Goal: Information Seeking & Learning: Learn about a topic

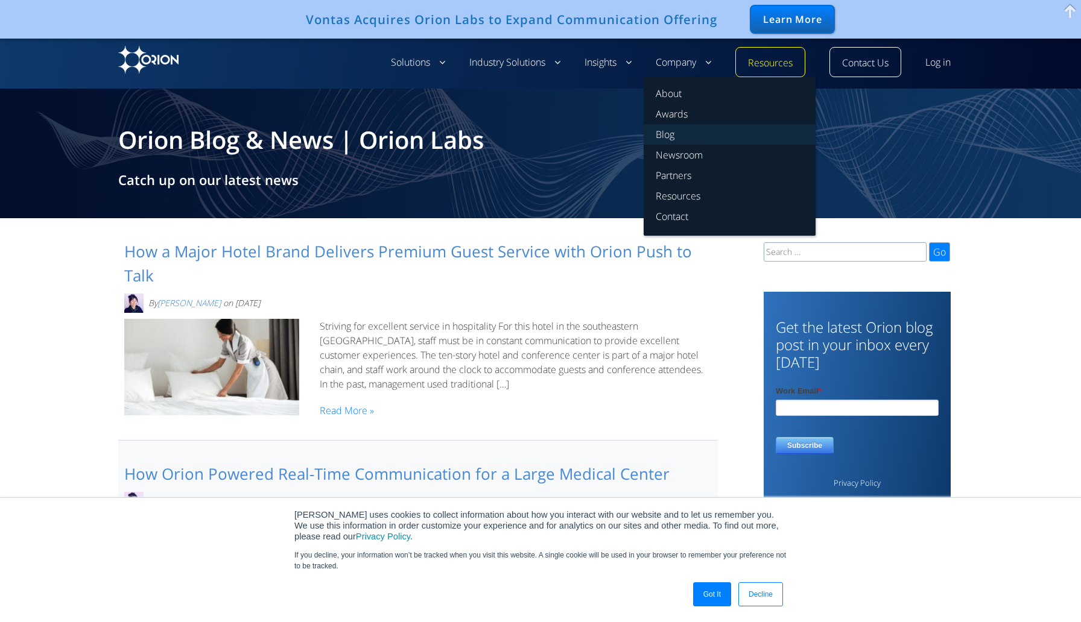
click at [669, 134] on link "Blog" at bounding box center [729, 134] width 172 height 21
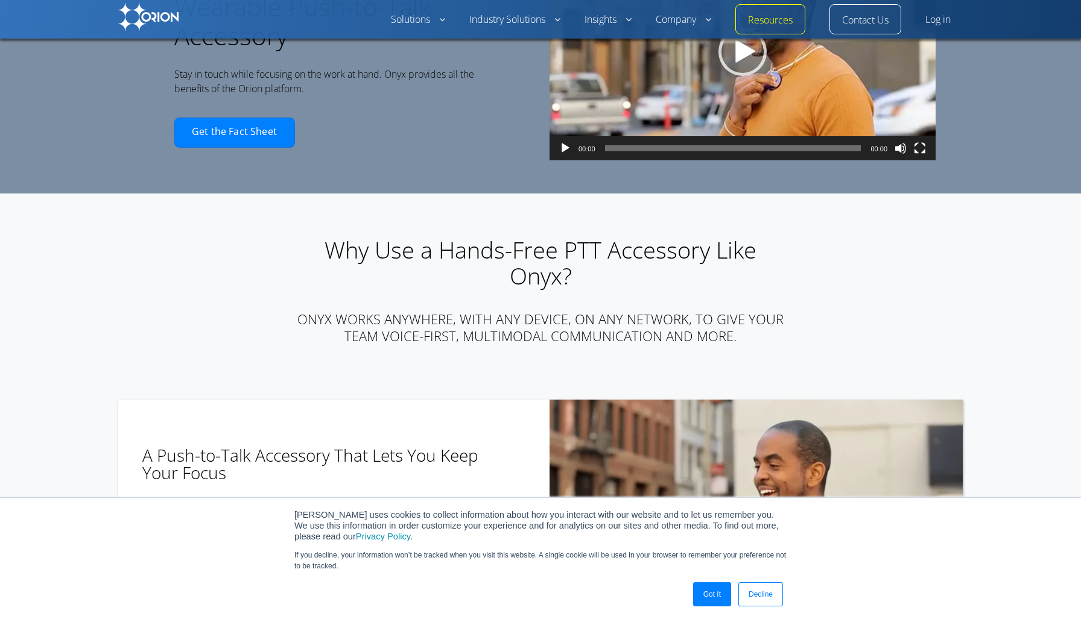
scroll to position [157, 0]
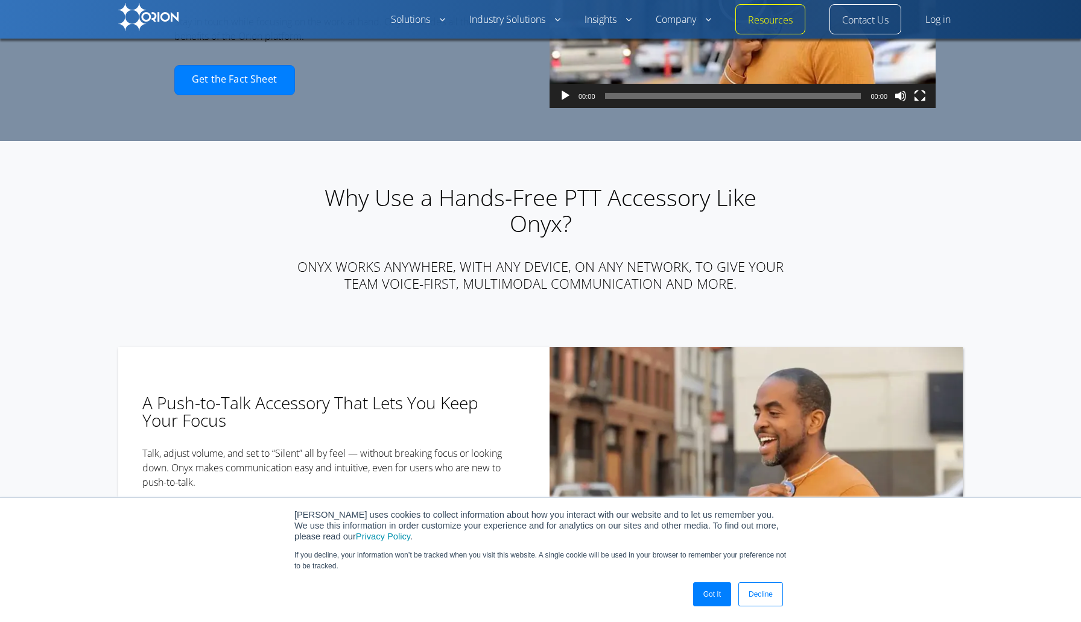
click at [706, 597] on link "Got It" at bounding box center [712, 595] width 38 height 24
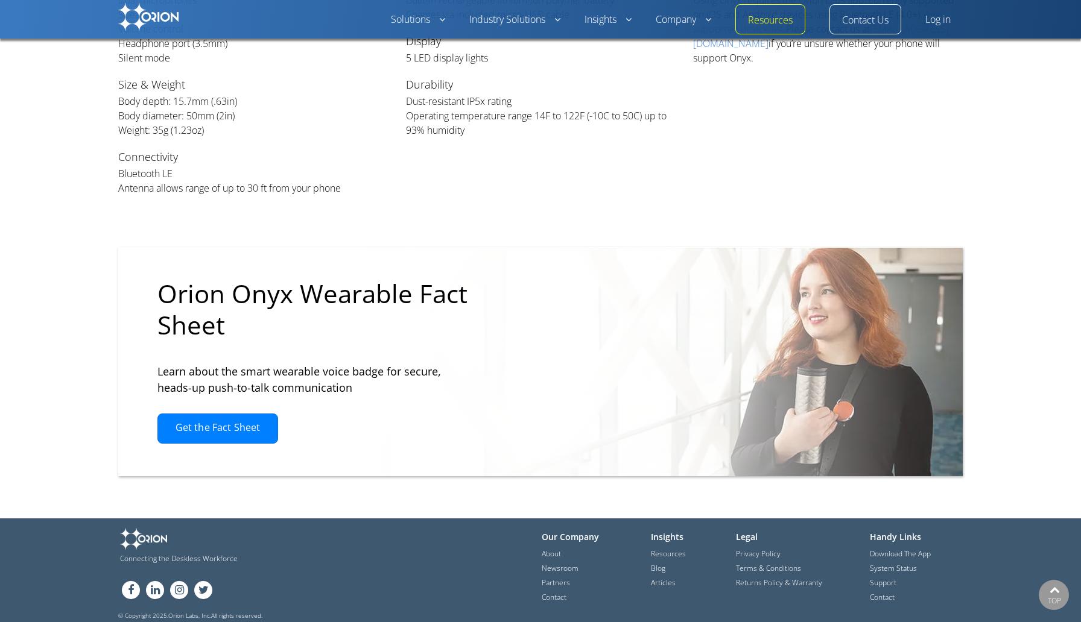
scroll to position [2578, 0]
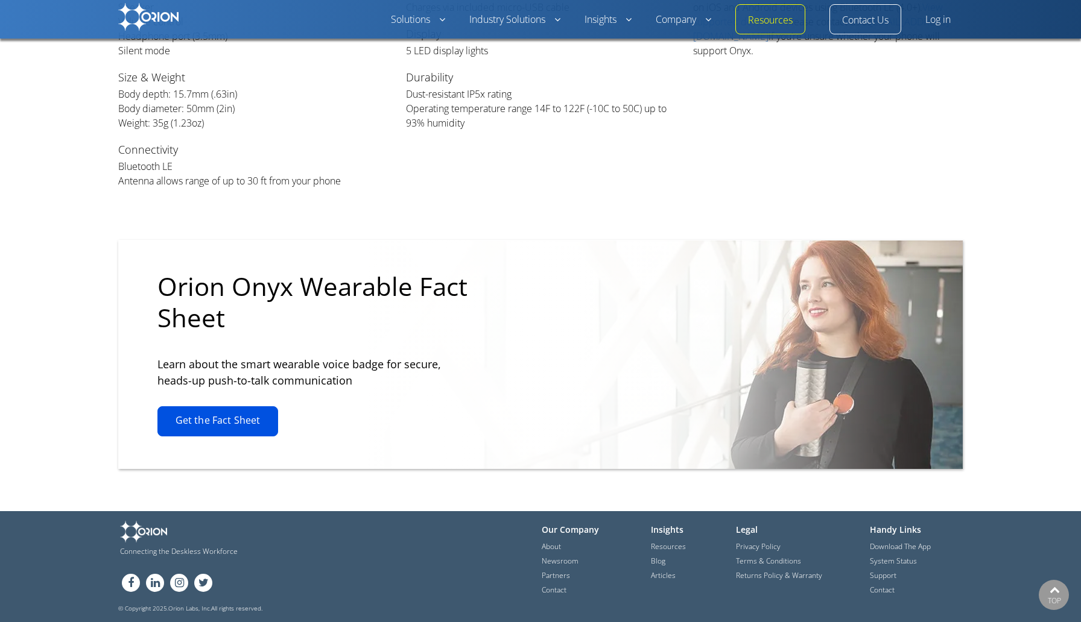
click at [217, 422] on link "Get the Fact Sheet" at bounding box center [217, 421] width 121 height 30
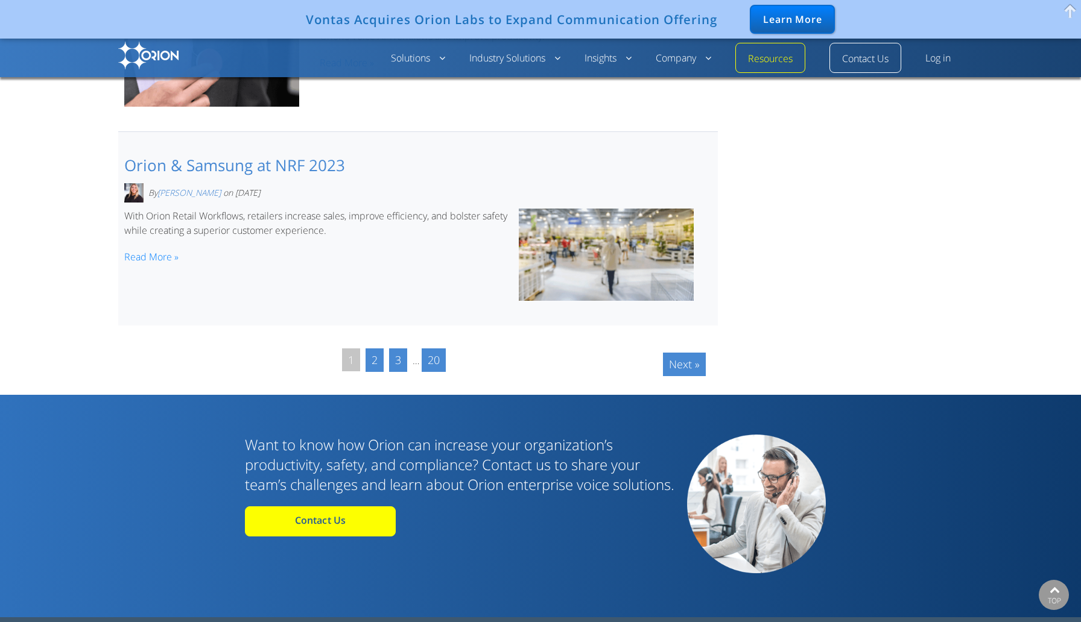
scroll to position [1889, 0]
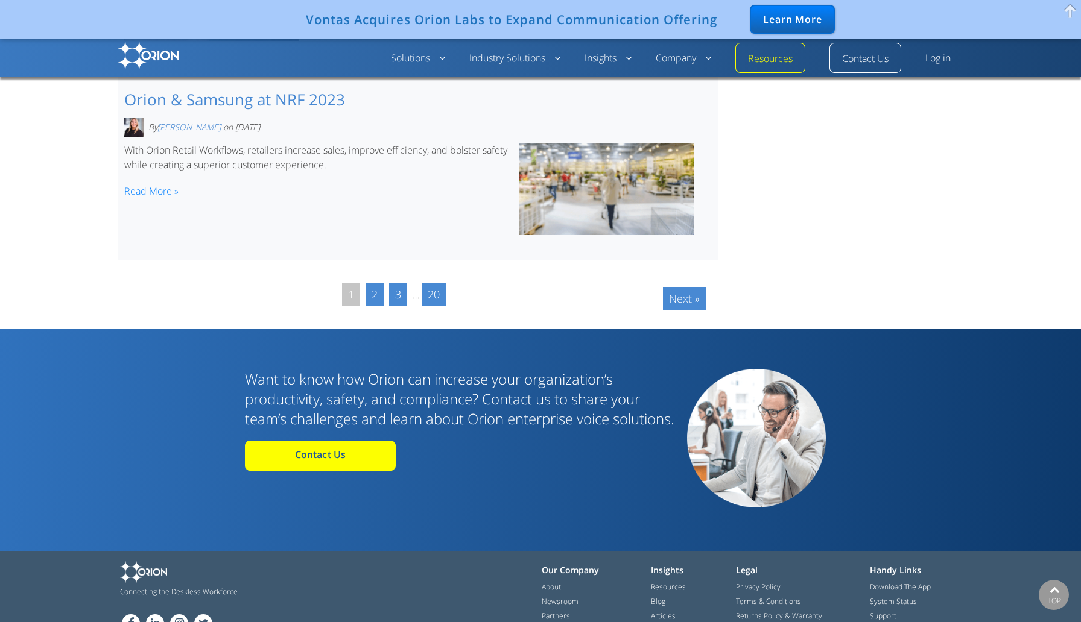
click at [368, 284] on link "2" at bounding box center [374, 295] width 18 height 24
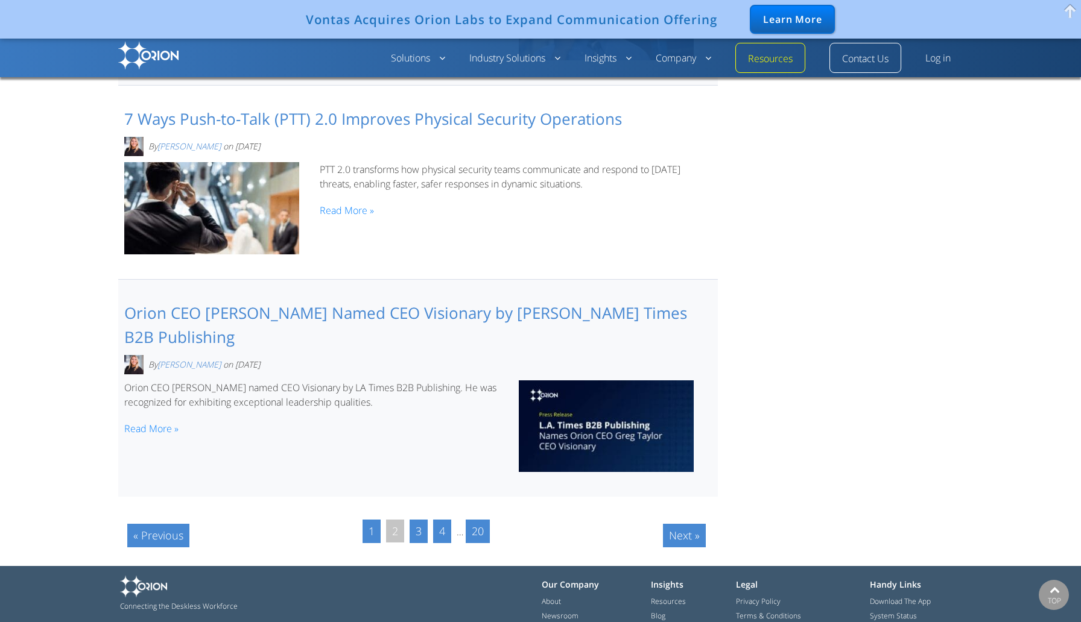
scroll to position [1708, 0]
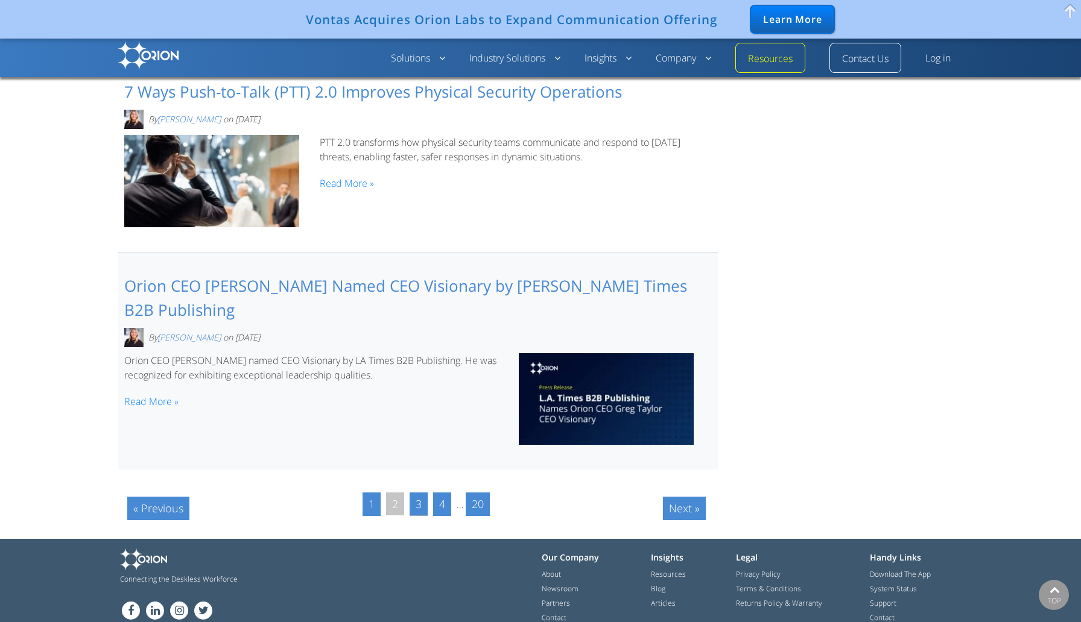
click at [412, 493] on link "3" at bounding box center [418, 505] width 18 height 24
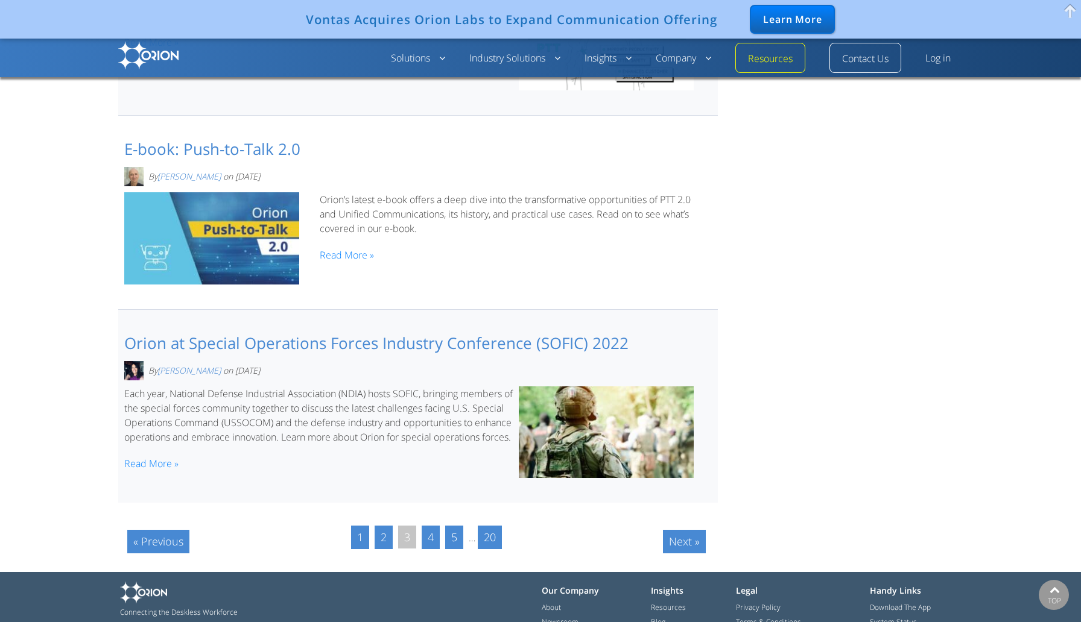
scroll to position [1713, 0]
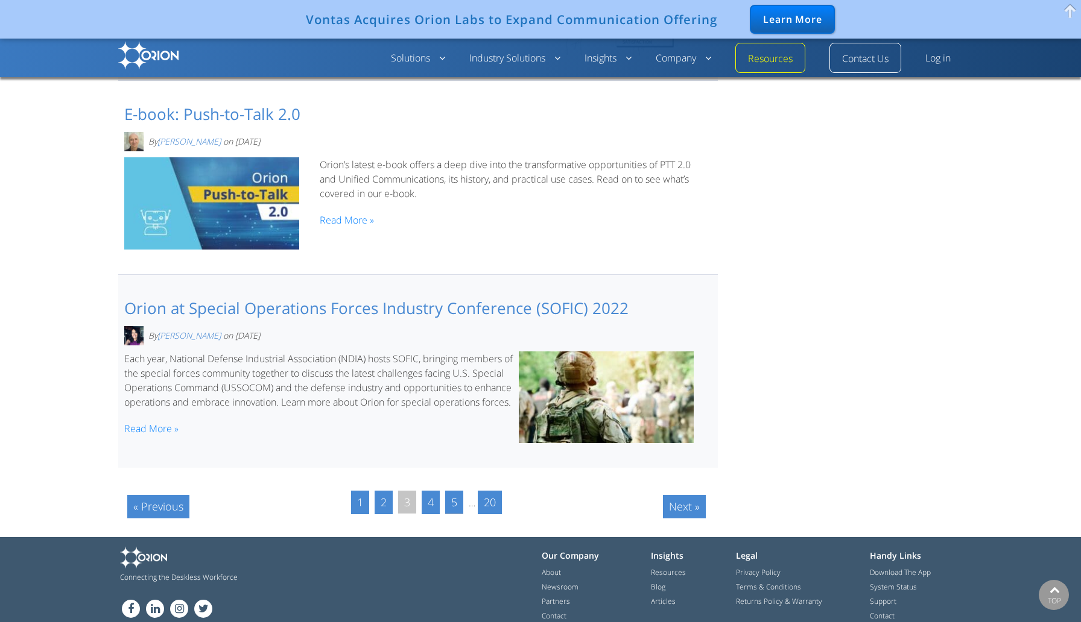
click at [456, 491] on link "5" at bounding box center [454, 503] width 18 height 24
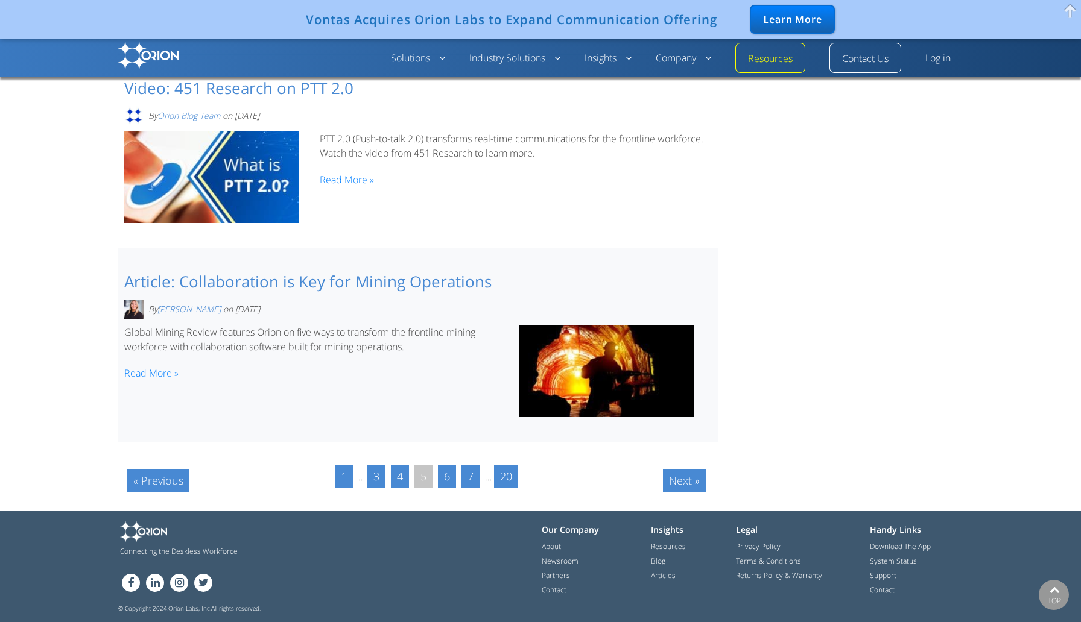
scroll to position [1771, 0]
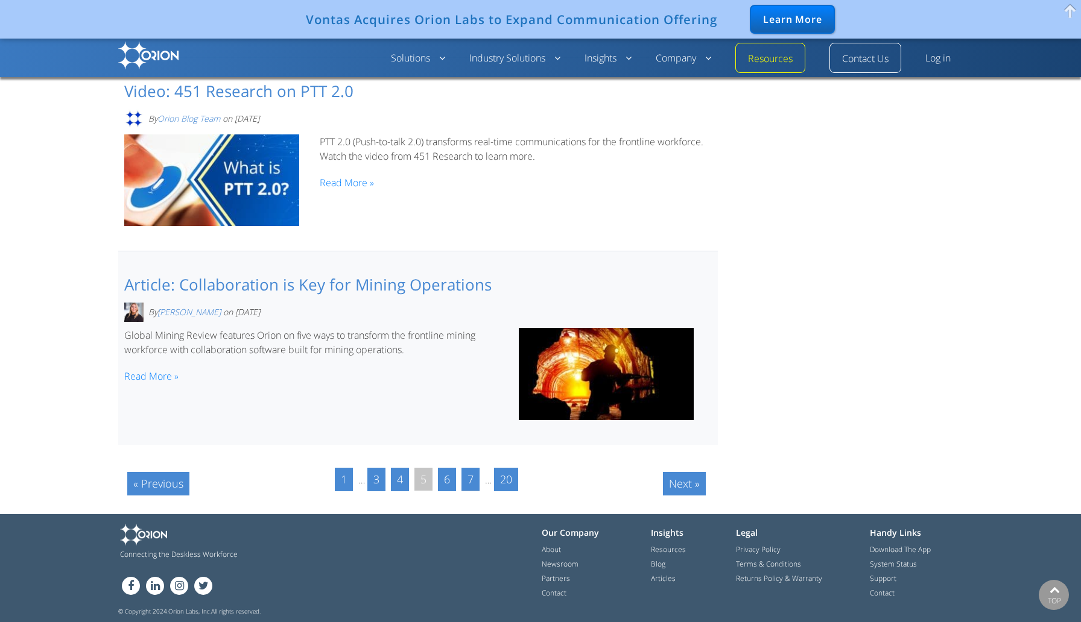
click at [469, 480] on link "7" at bounding box center [470, 480] width 18 height 24
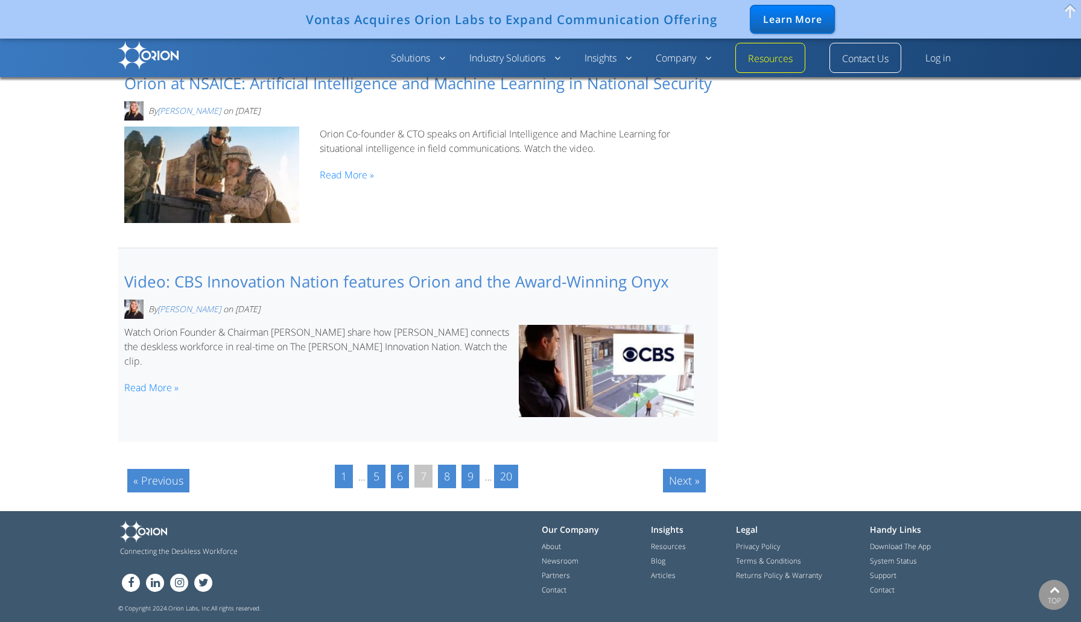
scroll to position [1728, 0]
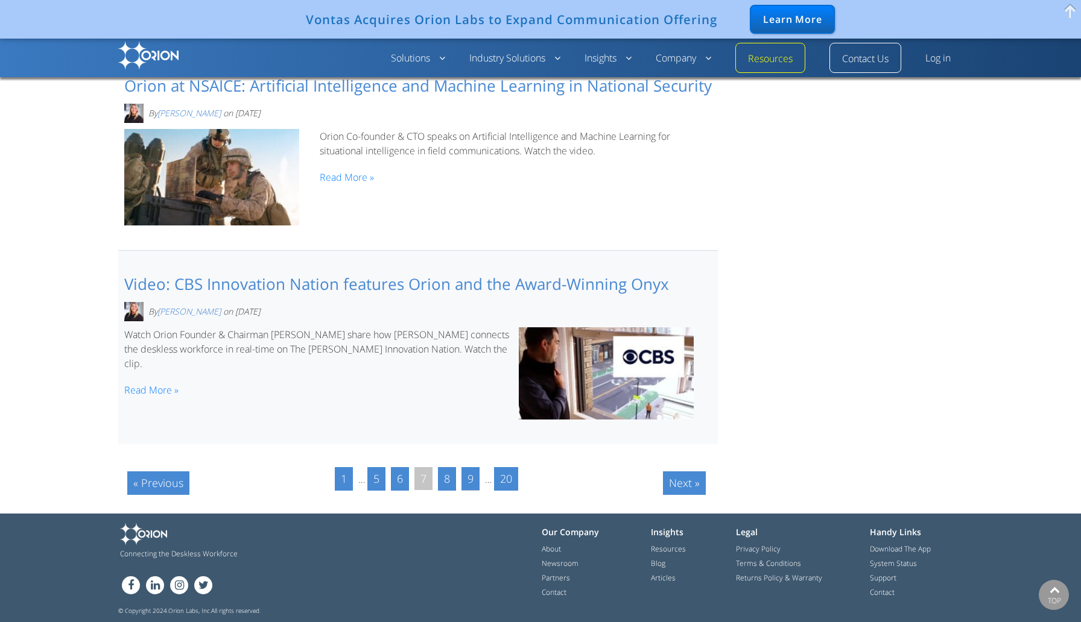
click at [473, 481] on link "9" at bounding box center [470, 479] width 18 height 24
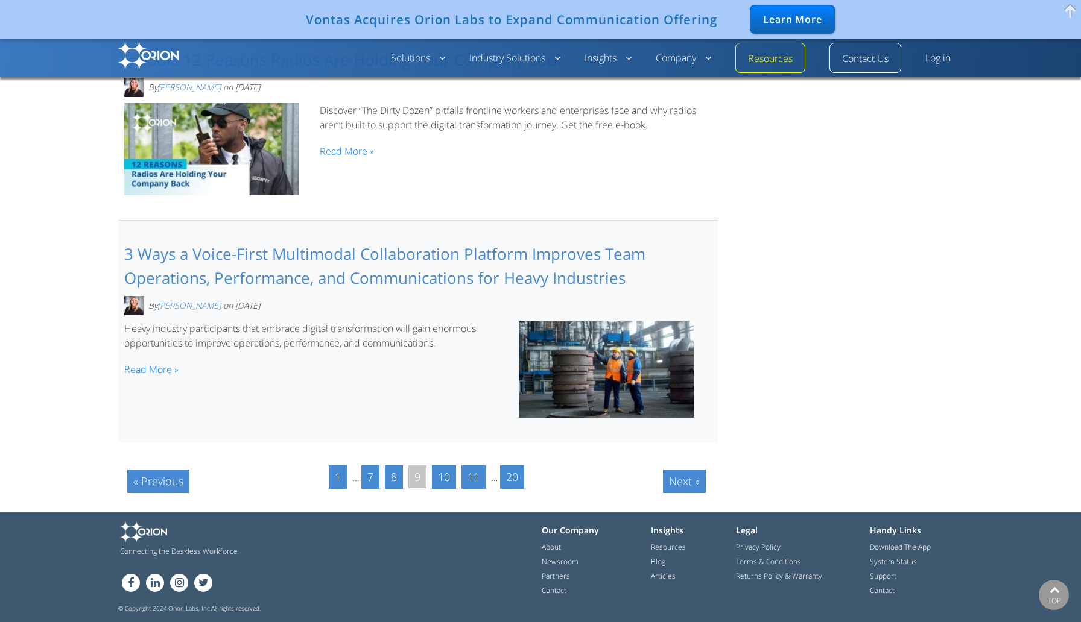
scroll to position [1777, 0]
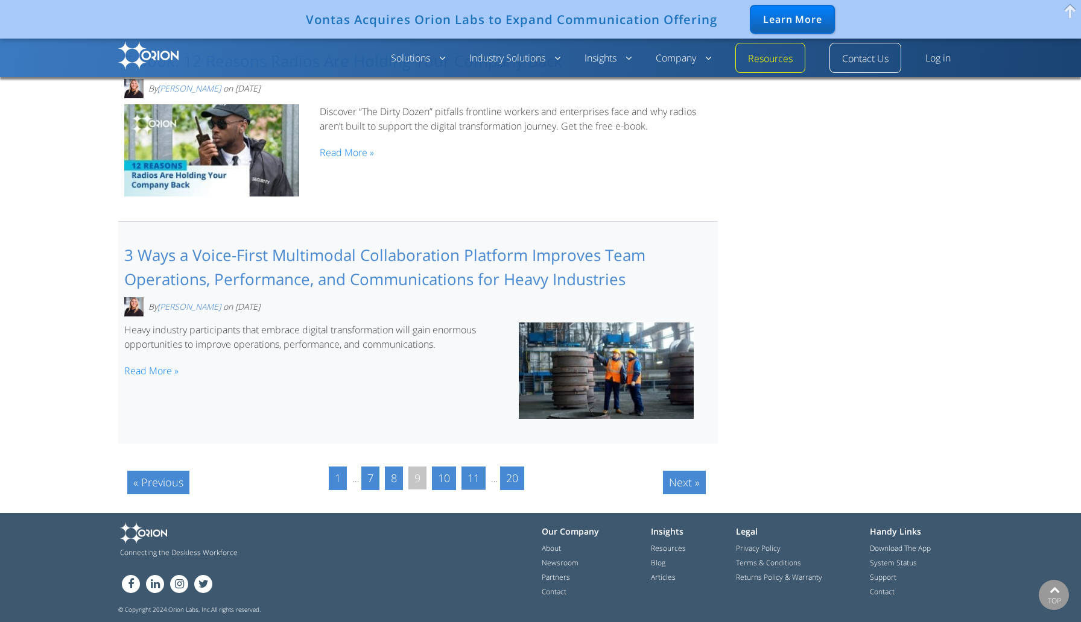
click at [469, 479] on link "11" at bounding box center [473, 479] width 24 height 24
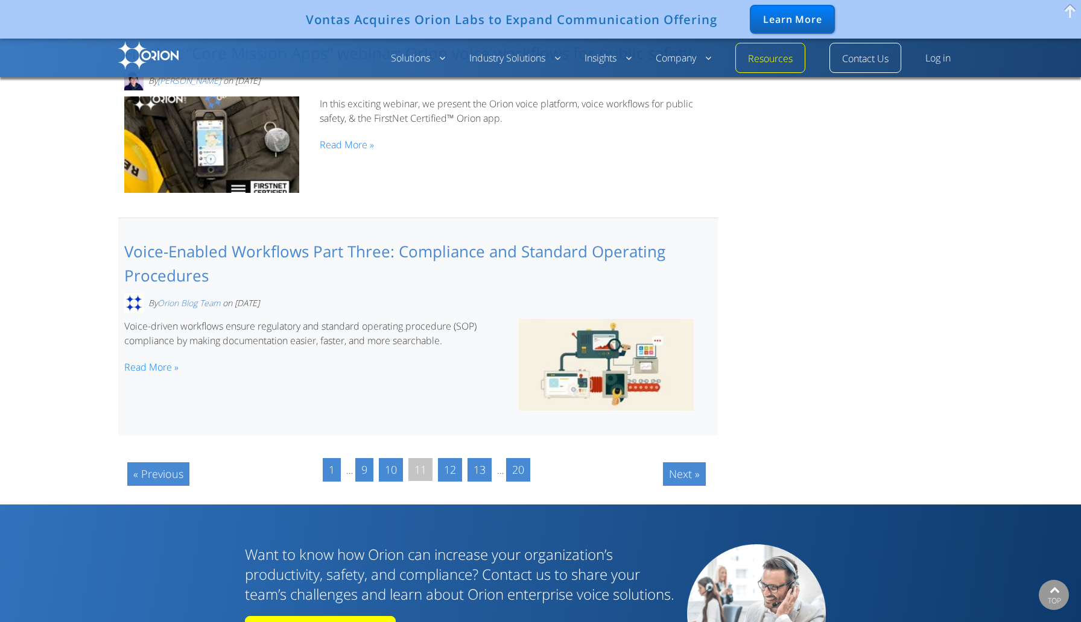
scroll to position [1842, 0]
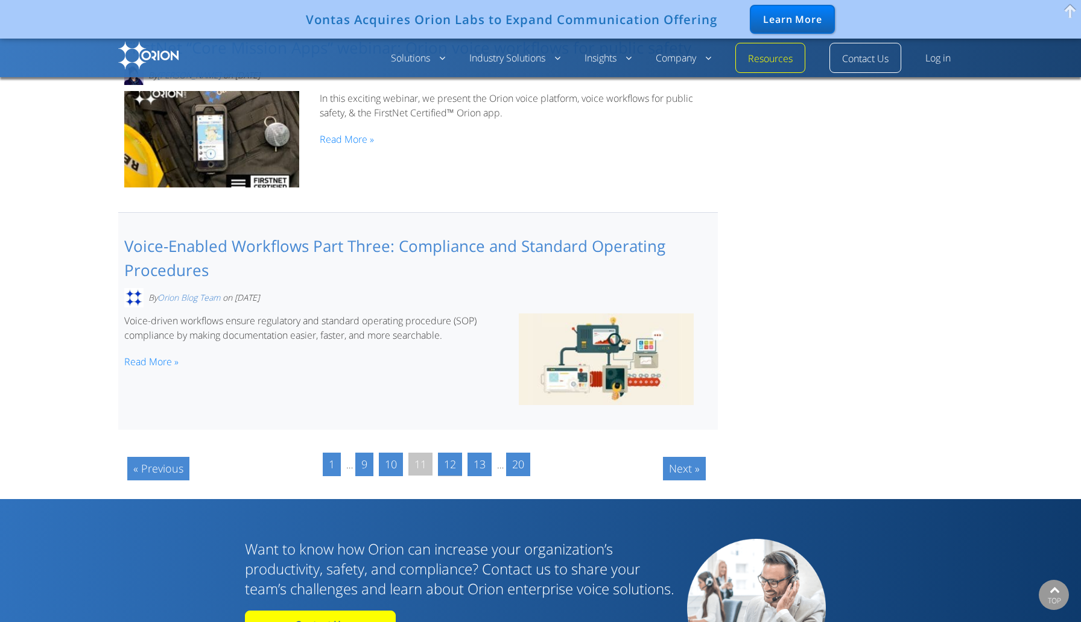
click at [452, 469] on link "12" at bounding box center [450, 465] width 24 height 24
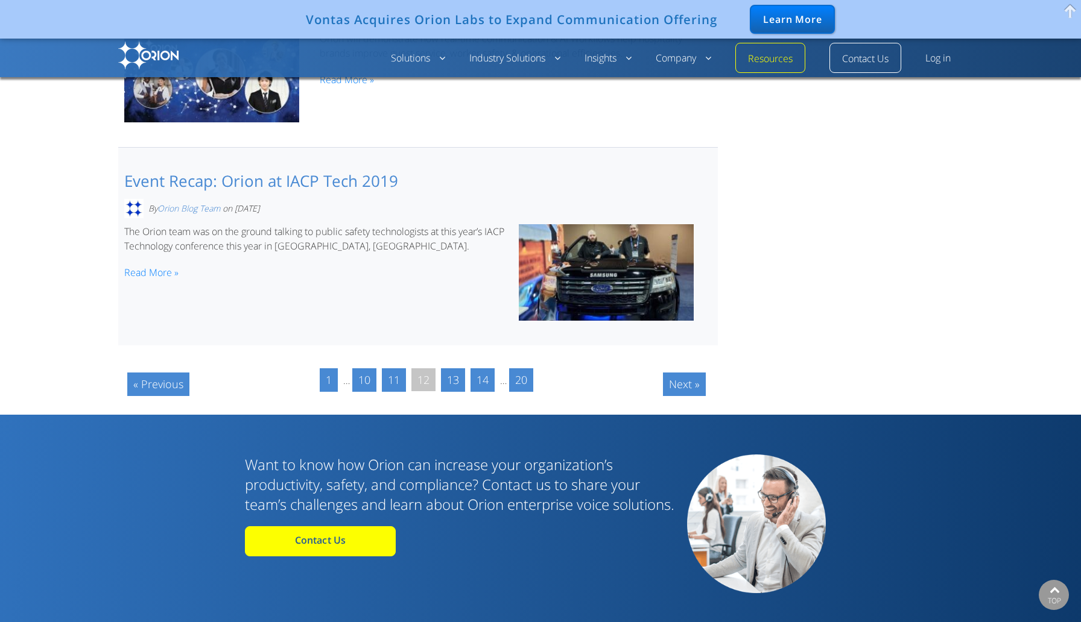
scroll to position [1909, 0]
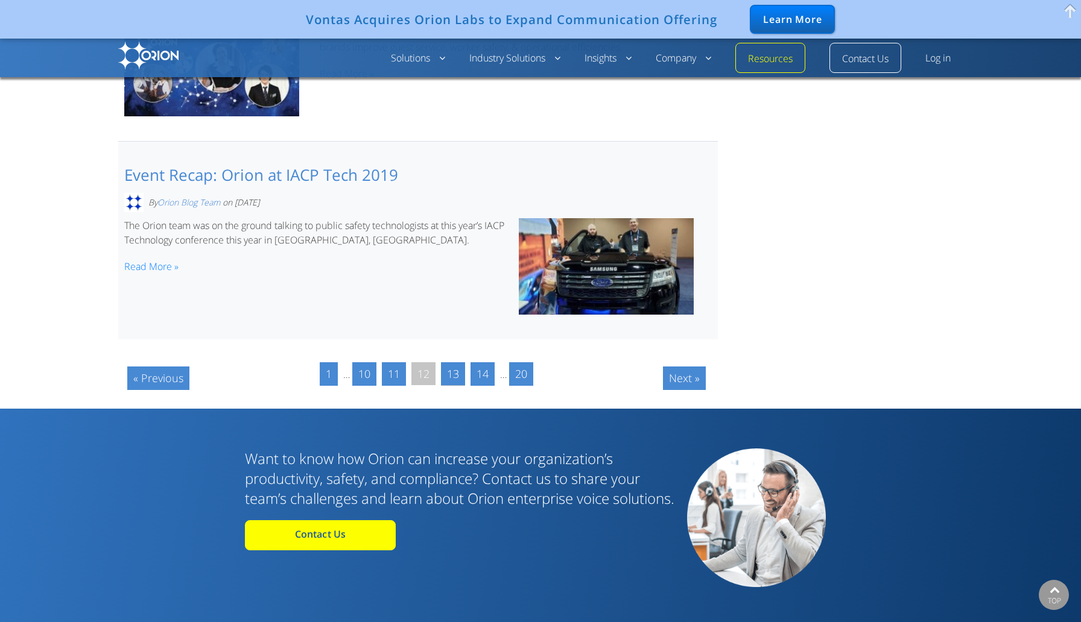
click at [451, 379] on link "13" at bounding box center [453, 374] width 24 height 24
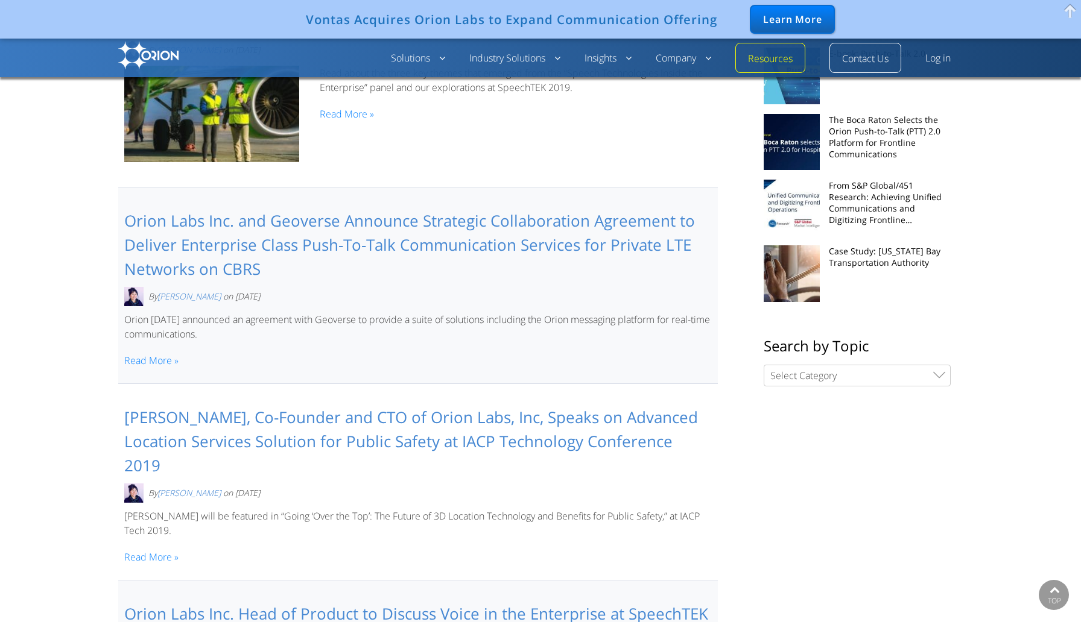
scroll to position [598, 0]
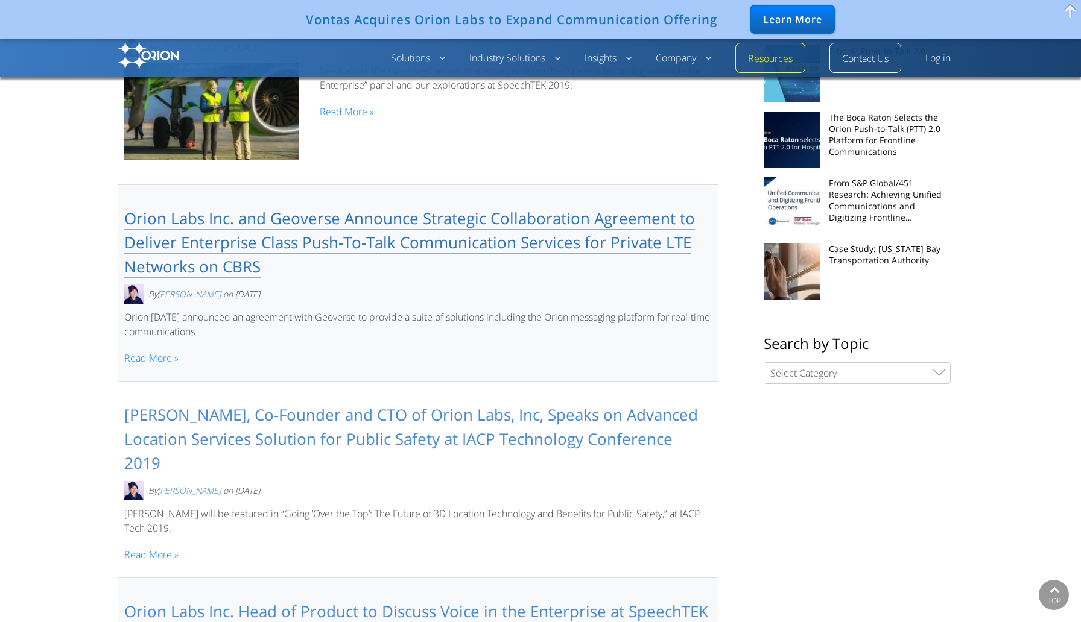
click at [221, 253] on link "Orion Labs Inc. and Geoverse Announce Strategic Collaboration Agreement to Deli…" at bounding box center [409, 242] width 571 height 71
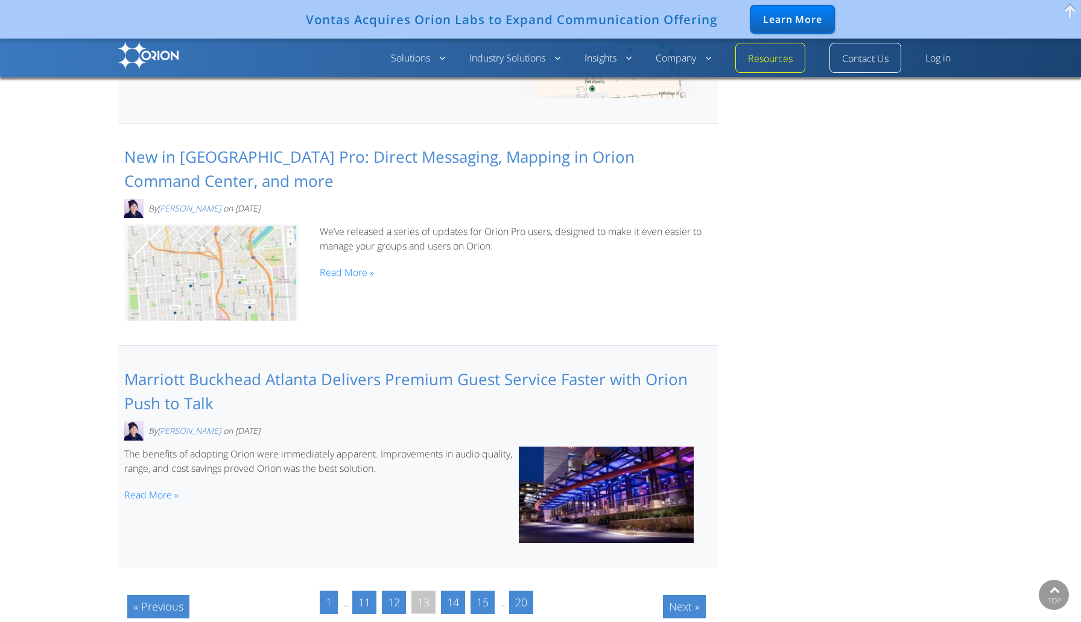
scroll to position [1806, 0]
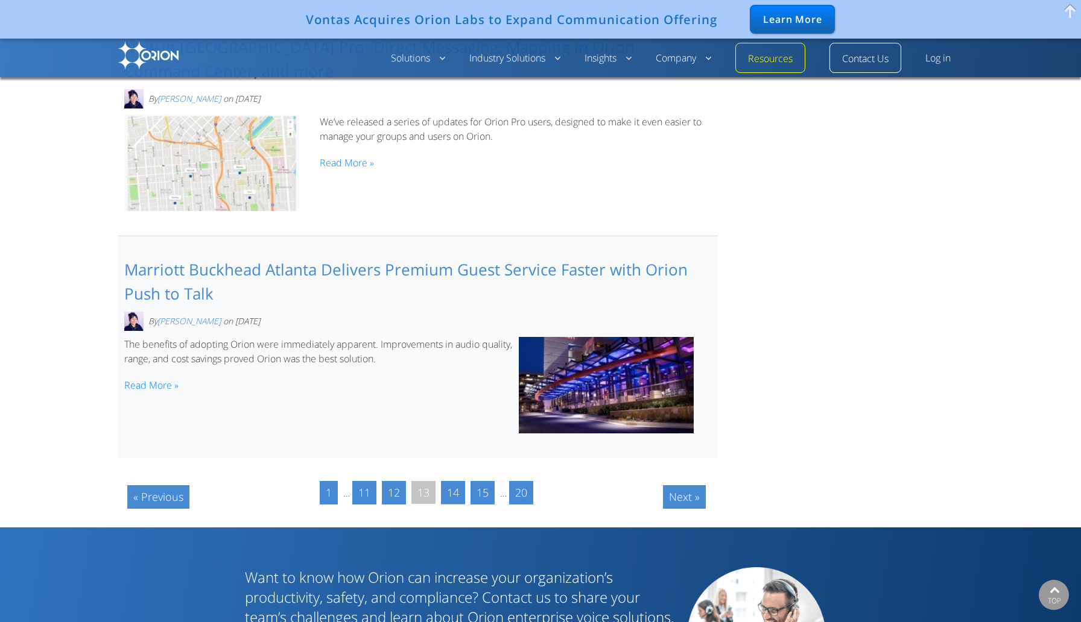
click at [451, 481] on link "14" at bounding box center [453, 493] width 24 height 24
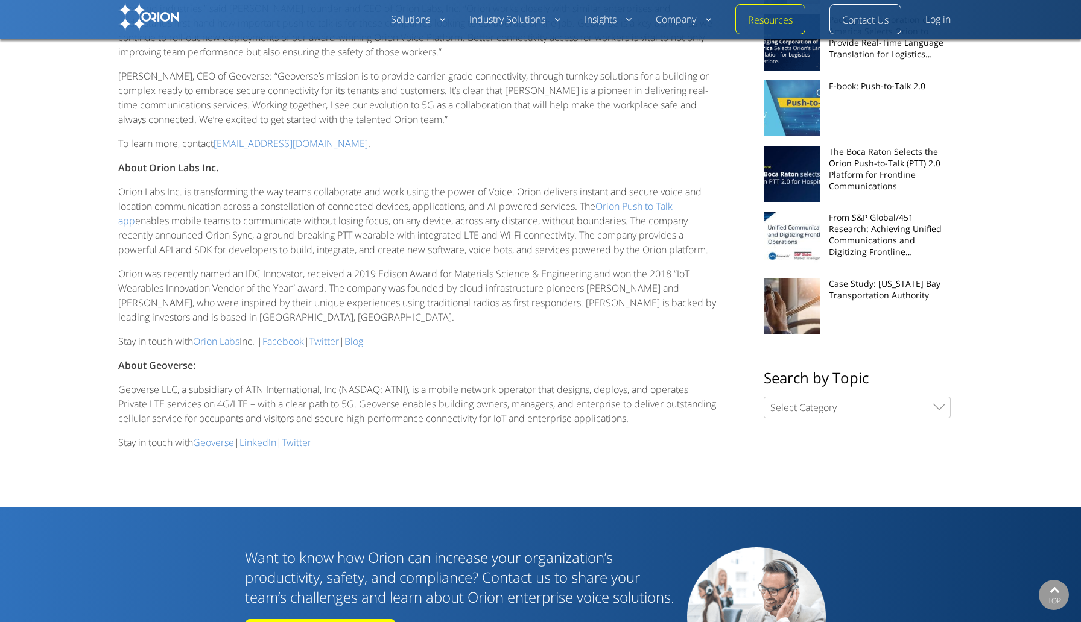
scroll to position [468, 0]
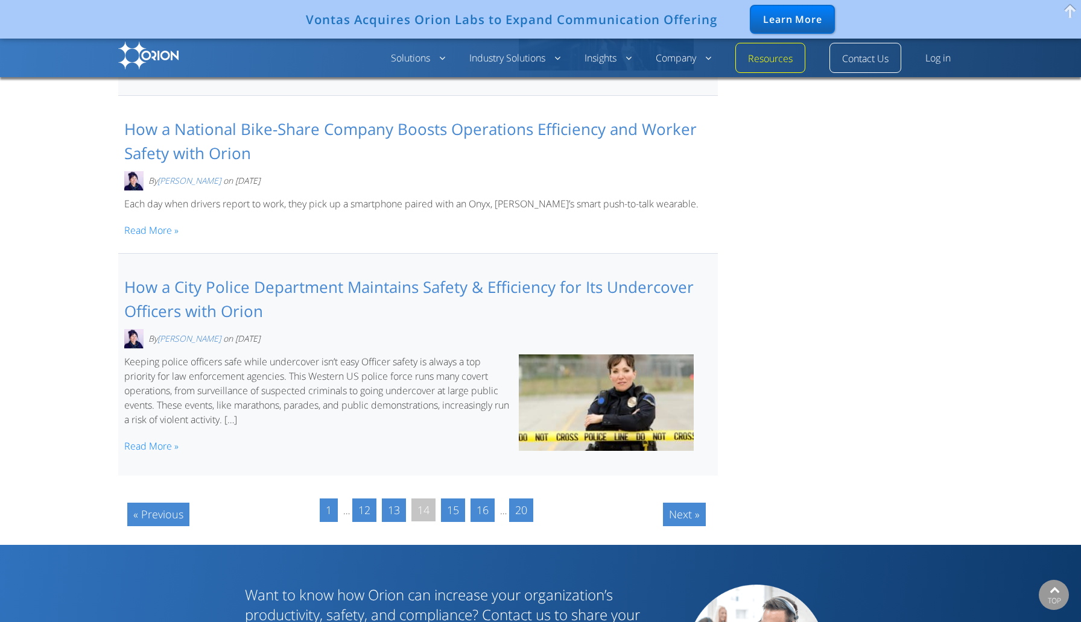
scroll to position [1728, 0]
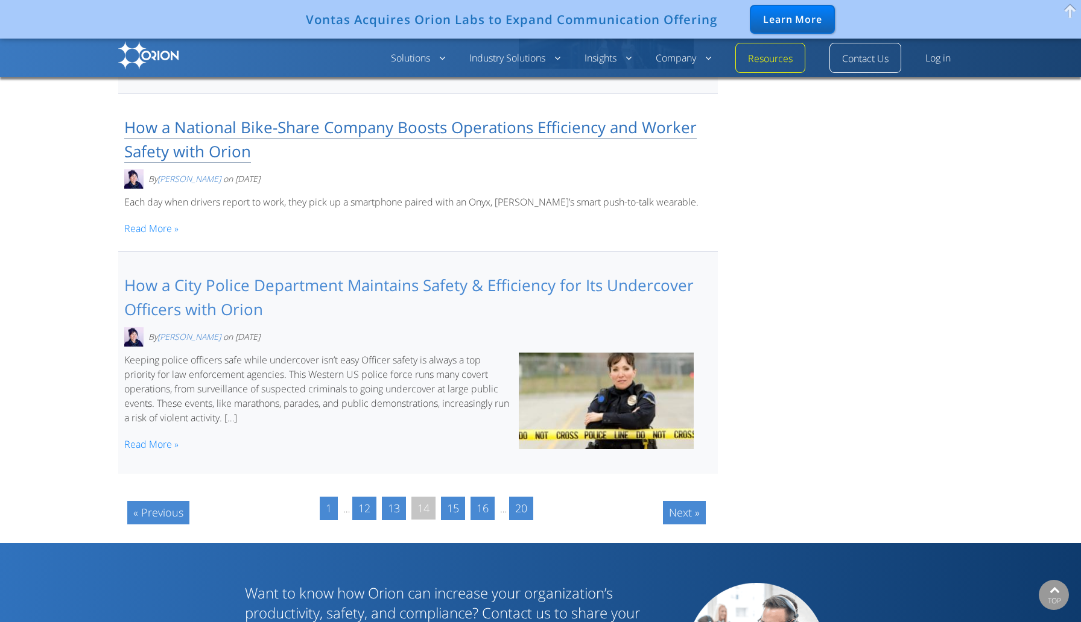
click at [191, 151] on link "How a National Bike-Share Company Boosts Operations Efficiency and Worker Safet…" at bounding box center [410, 139] width 572 height 46
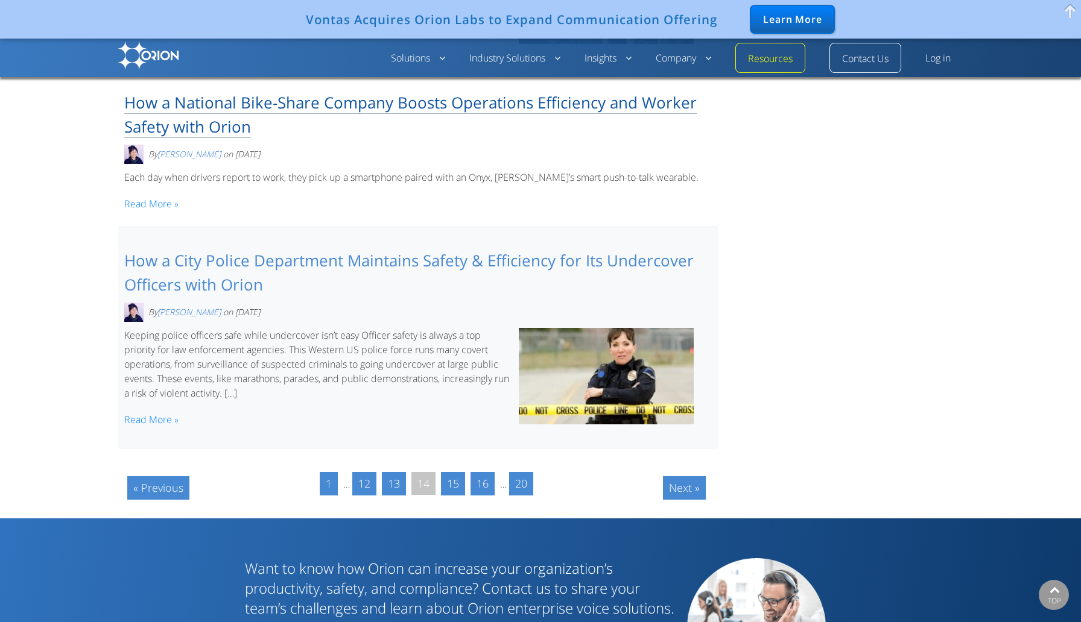
scroll to position [1764, 0]
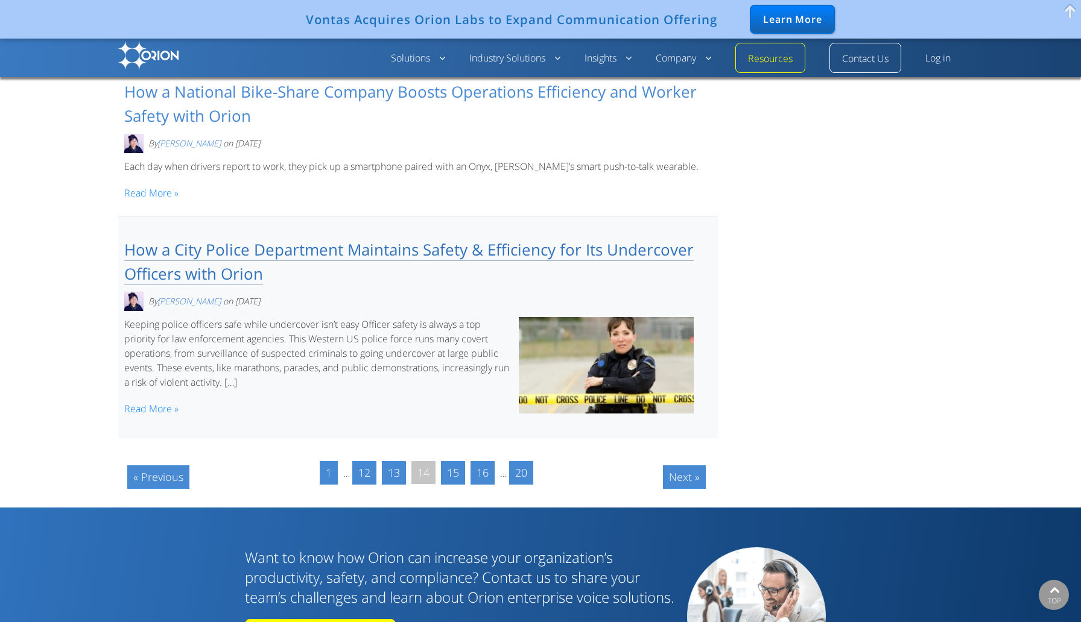
click at [236, 257] on link "How a City Police Department Maintains Safety & Efficiency for Its Undercover O…" at bounding box center [408, 262] width 569 height 46
click at [446, 467] on link "15" at bounding box center [453, 473] width 24 height 24
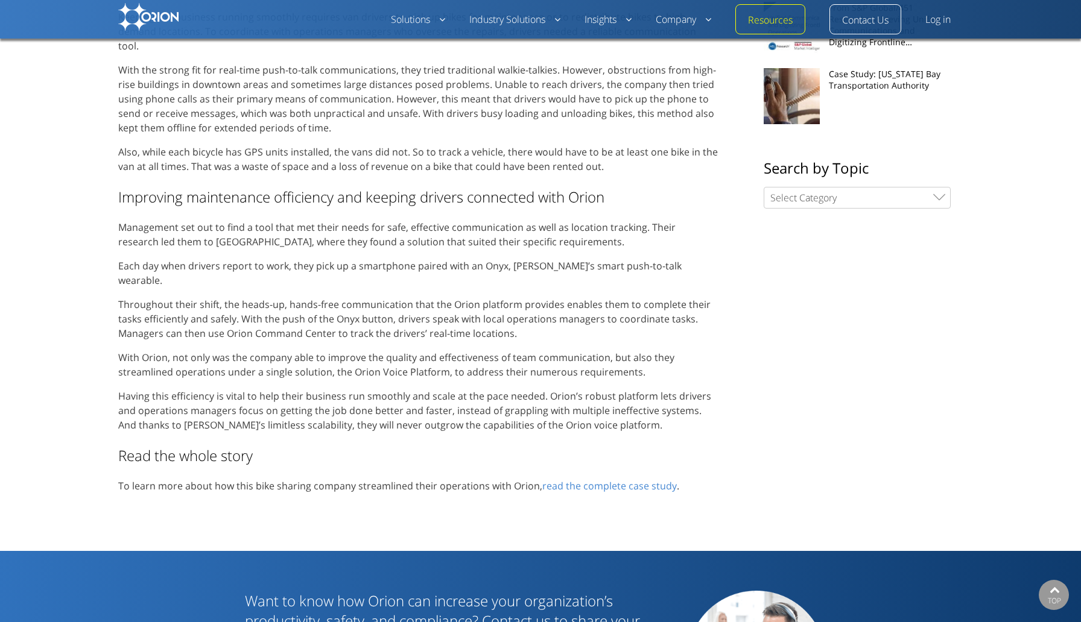
scroll to position [651, 0]
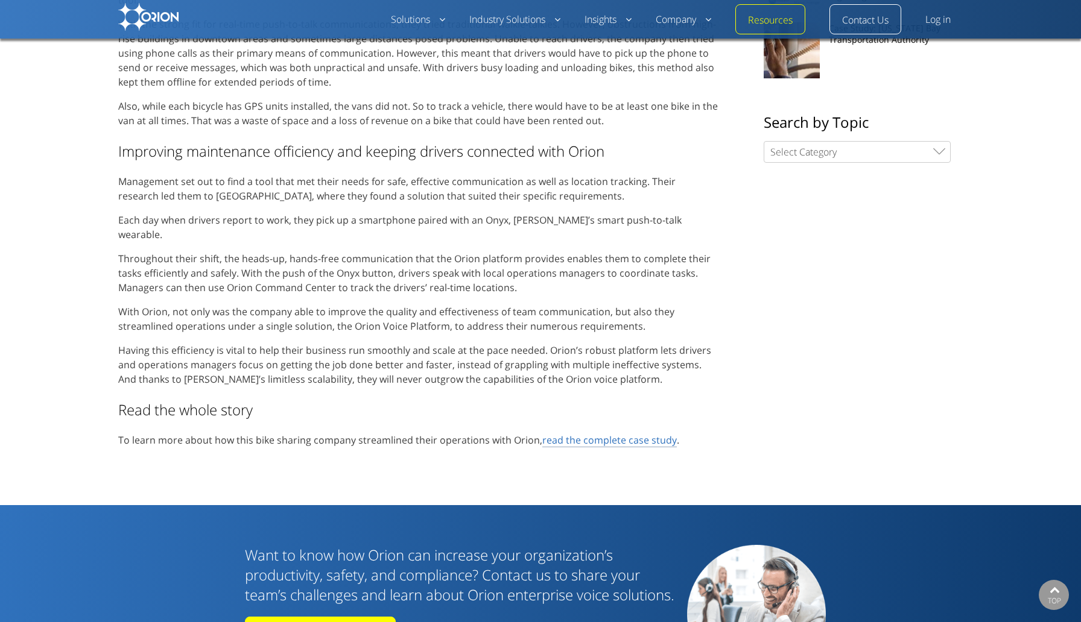
click at [560, 434] on span "read the complete case study" at bounding box center [609, 440] width 134 height 13
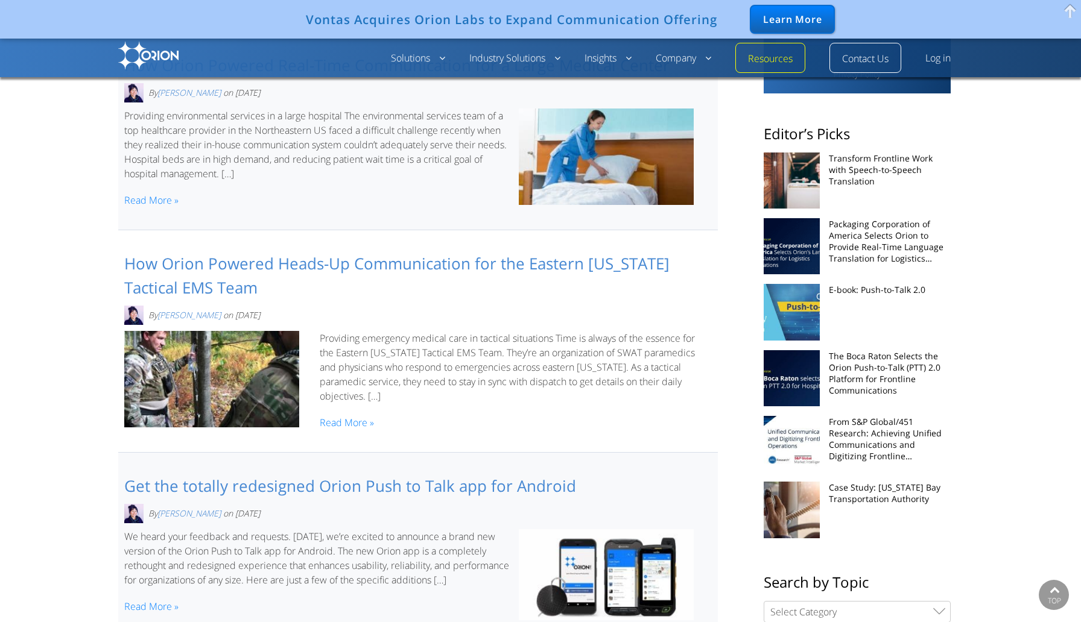
scroll to position [346, 0]
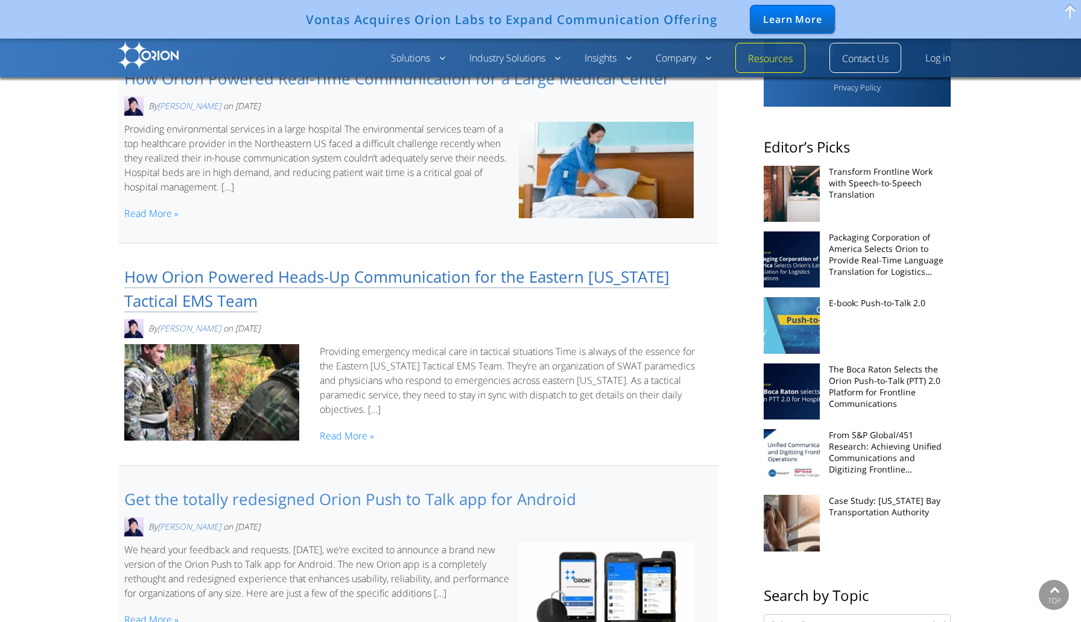
click at [205, 294] on link "How Orion Powered Heads-Up Communication for the Eastern Pennsylvania Tactical …" at bounding box center [396, 289] width 545 height 46
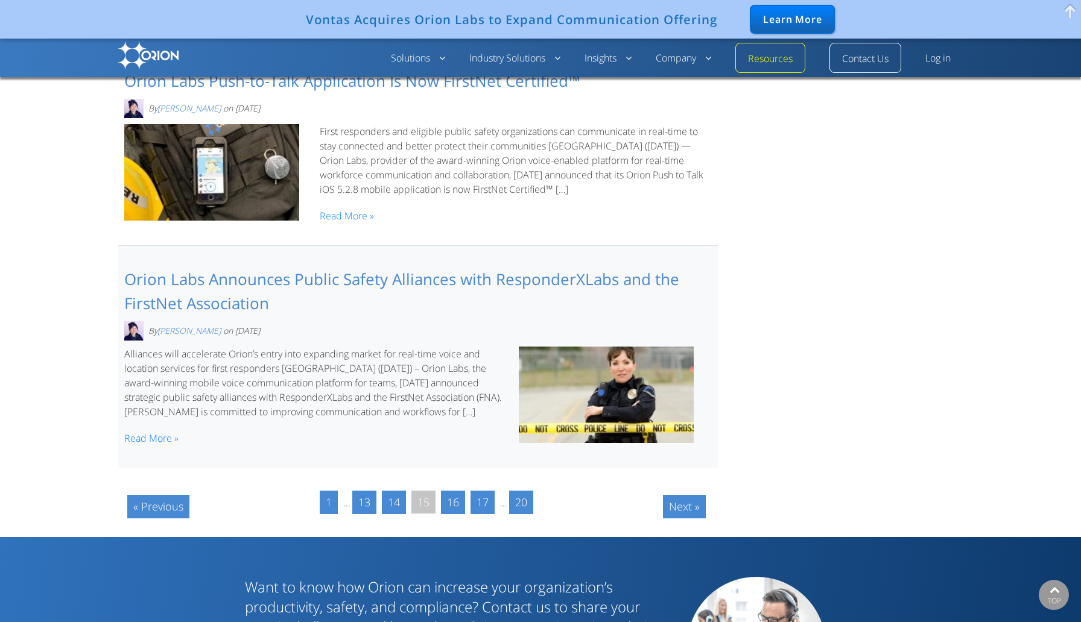
scroll to position [1739, 0]
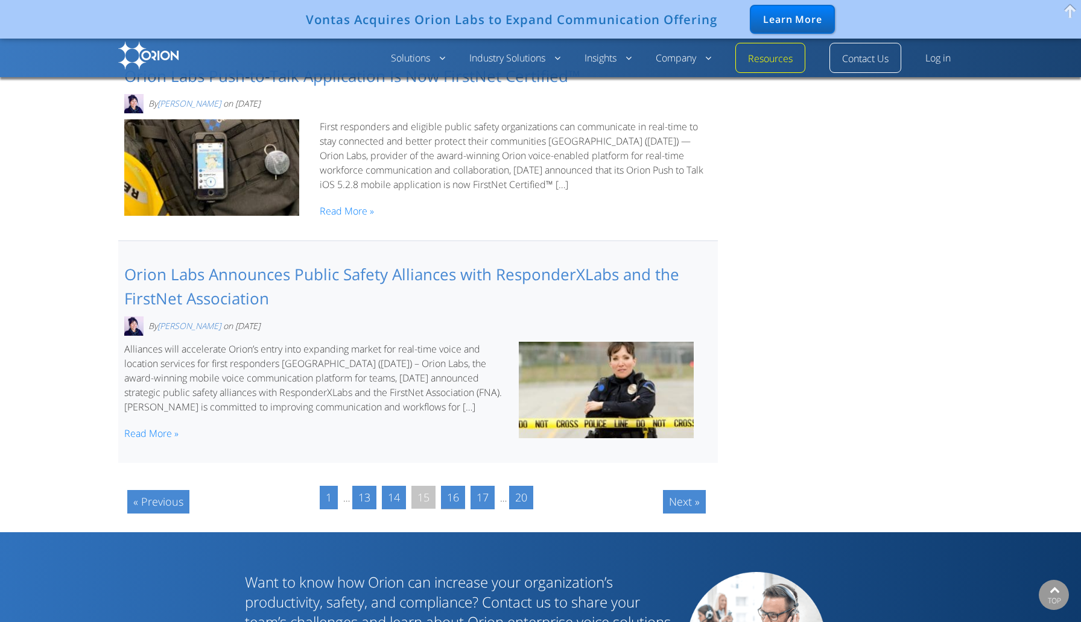
click at [460, 506] on link "16" at bounding box center [453, 498] width 24 height 24
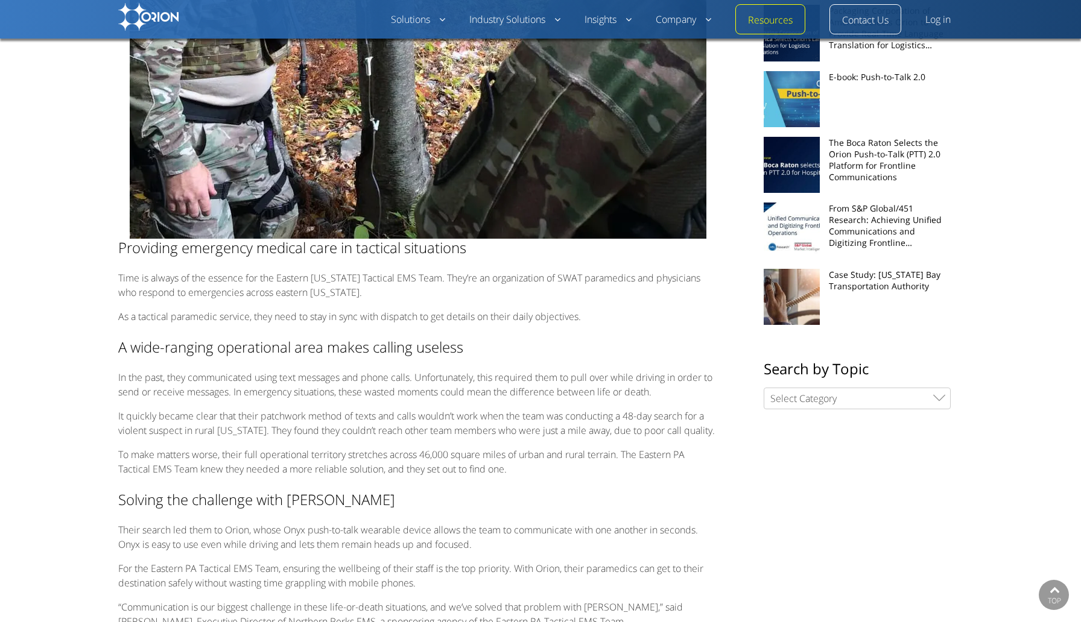
scroll to position [403, 0]
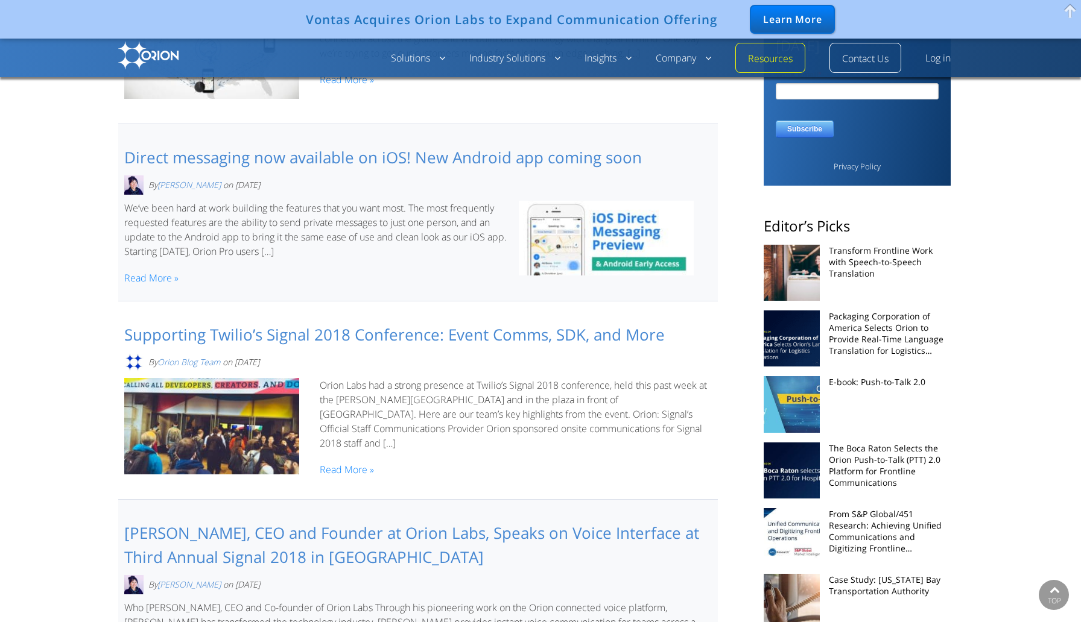
scroll to position [274, 0]
